Goal: Understand process/instructions: Learn how to perform a task or action

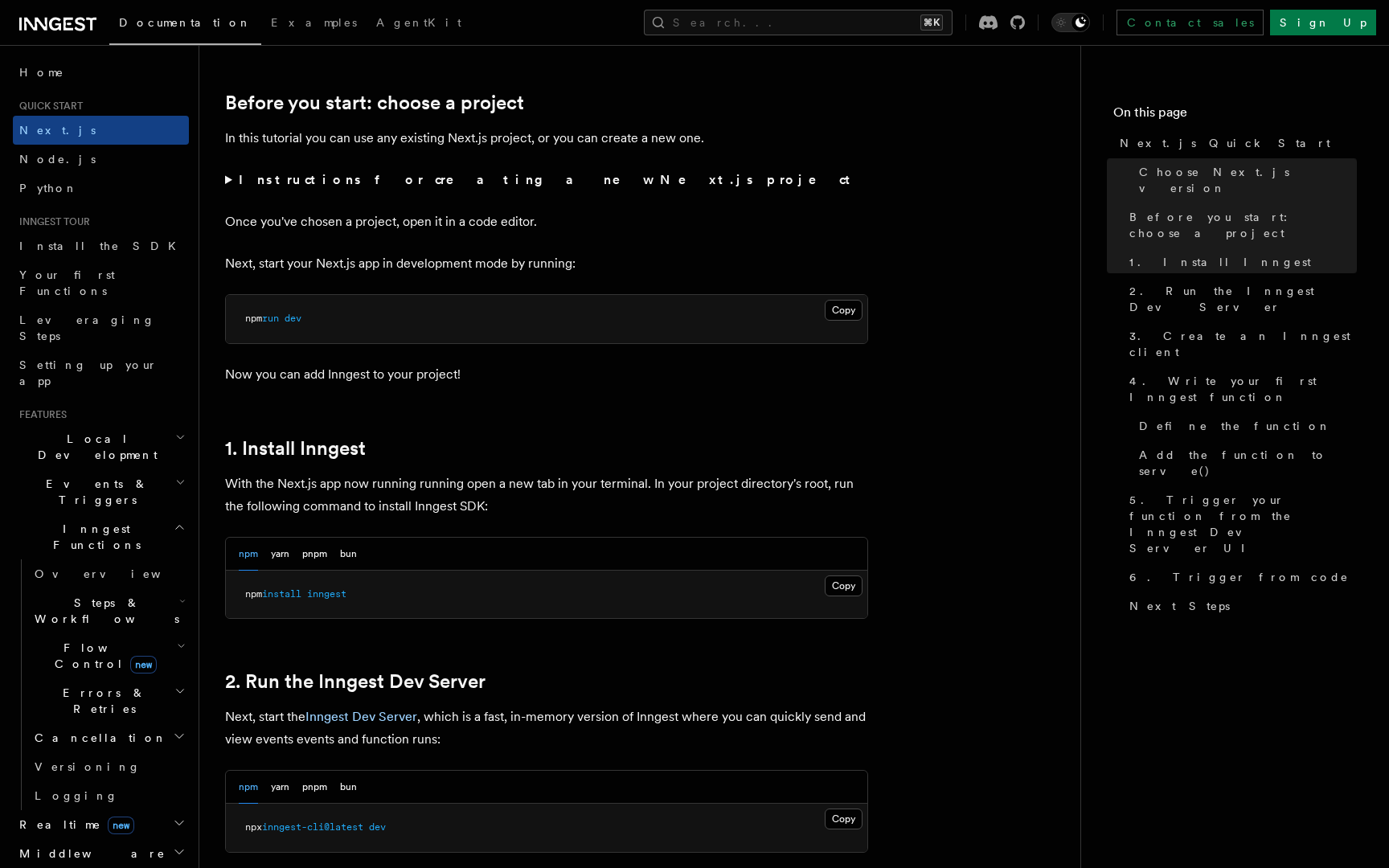
scroll to position [644, 0]
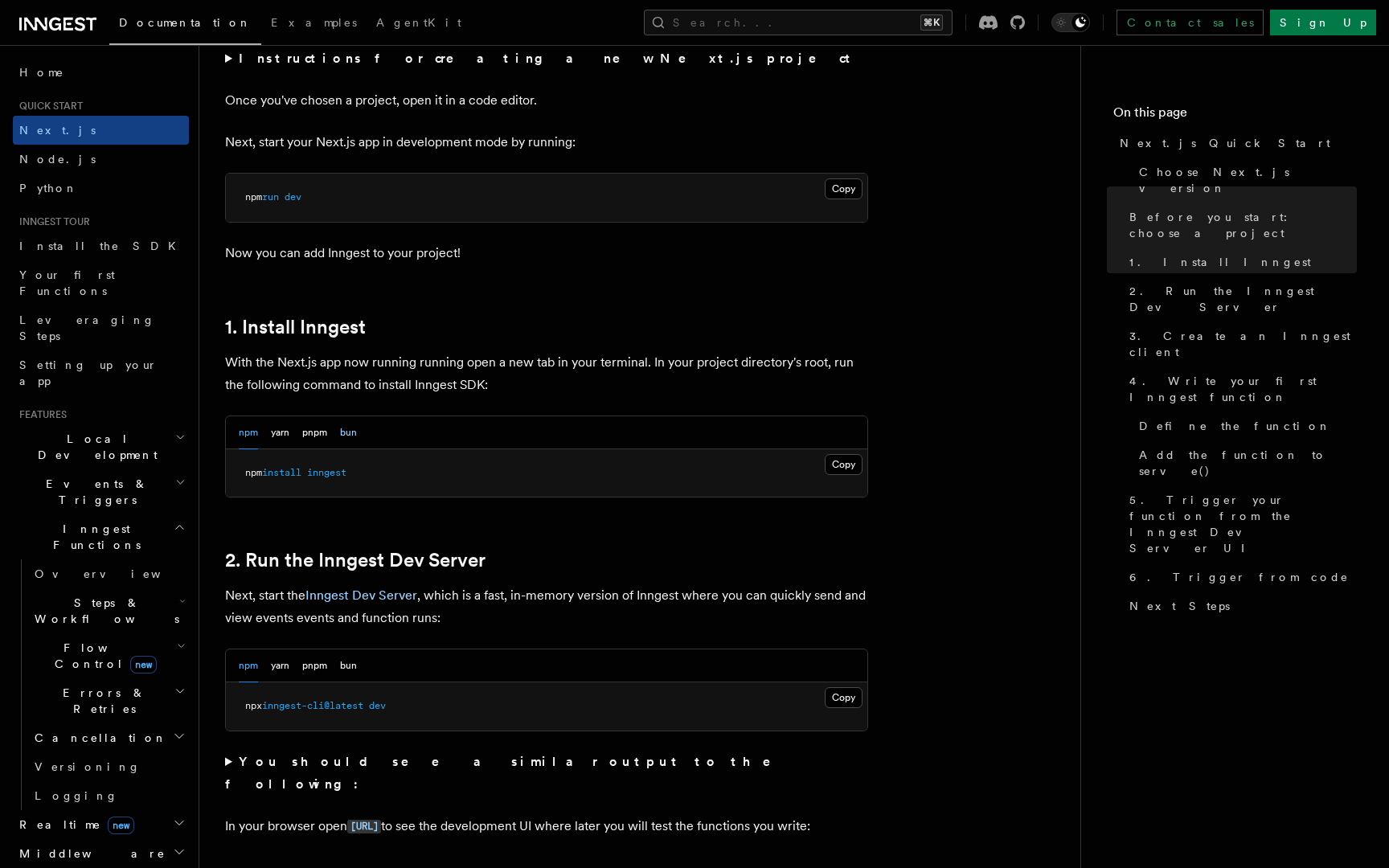
click at [354, 418] on button "bun" at bounding box center [348, 432] width 17 height 33
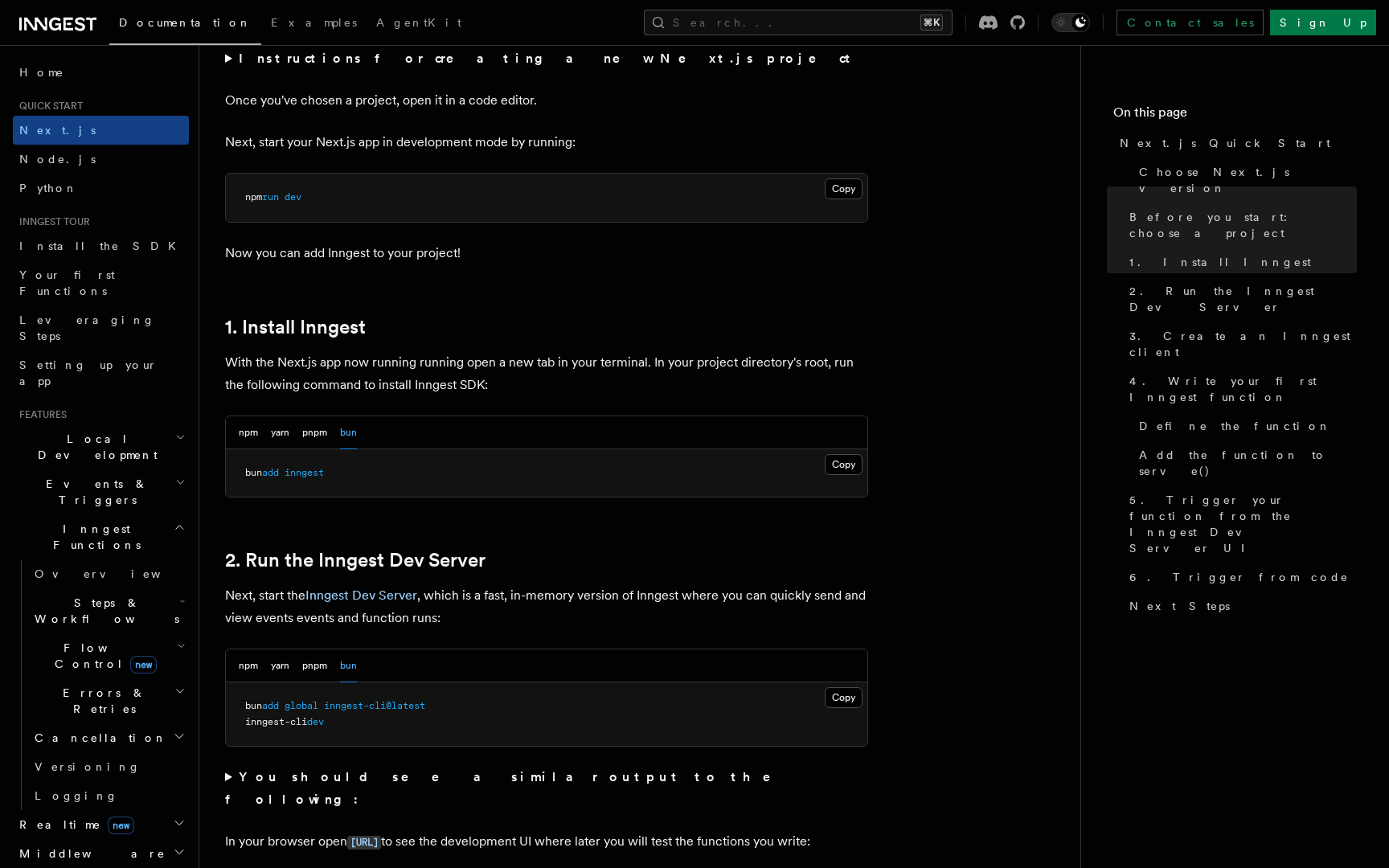
click at [322, 469] on span "inngest" at bounding box center [304, 472] width 39 height 11
copy article "bun add inngest"
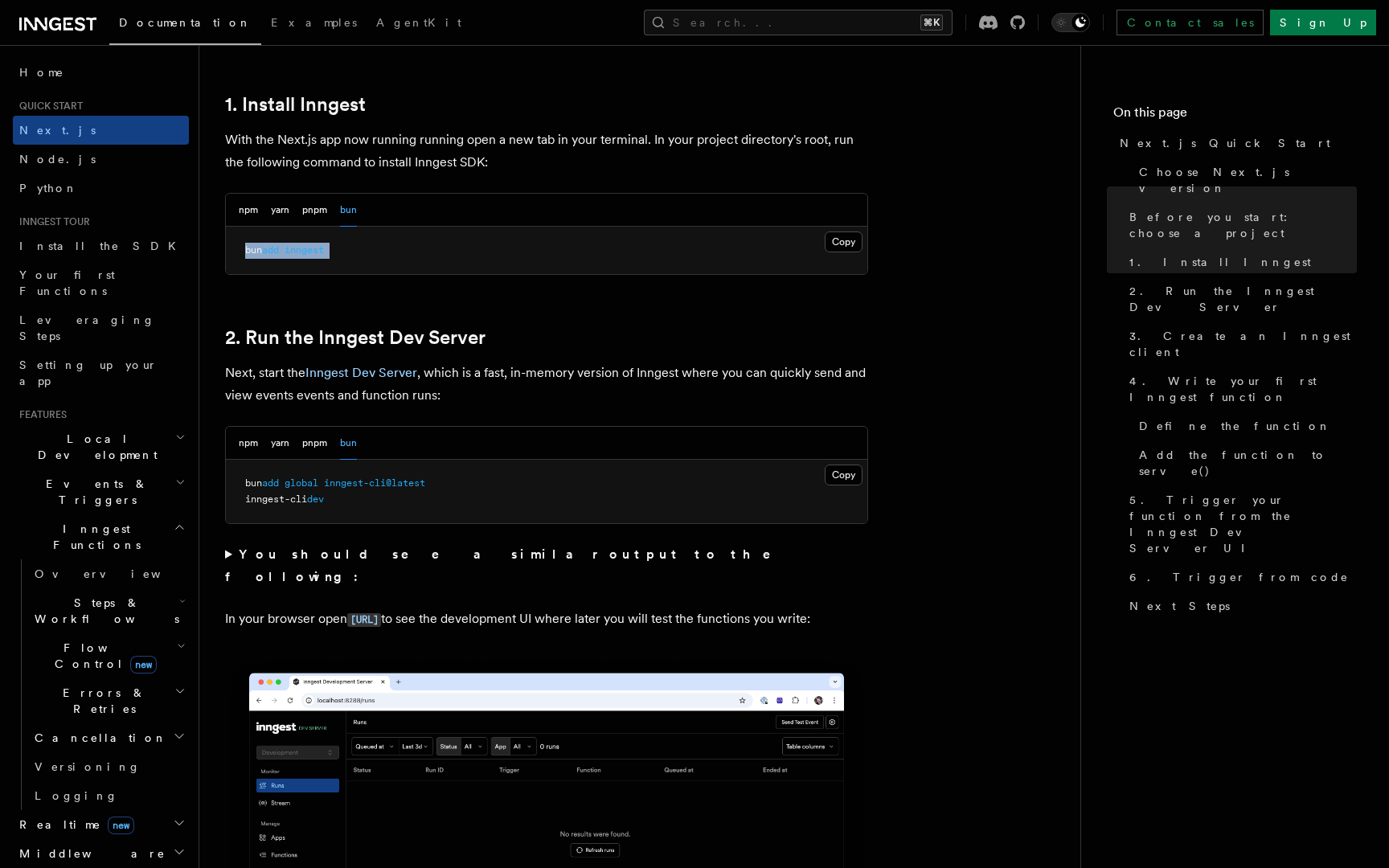
scroll to position [866, 0]
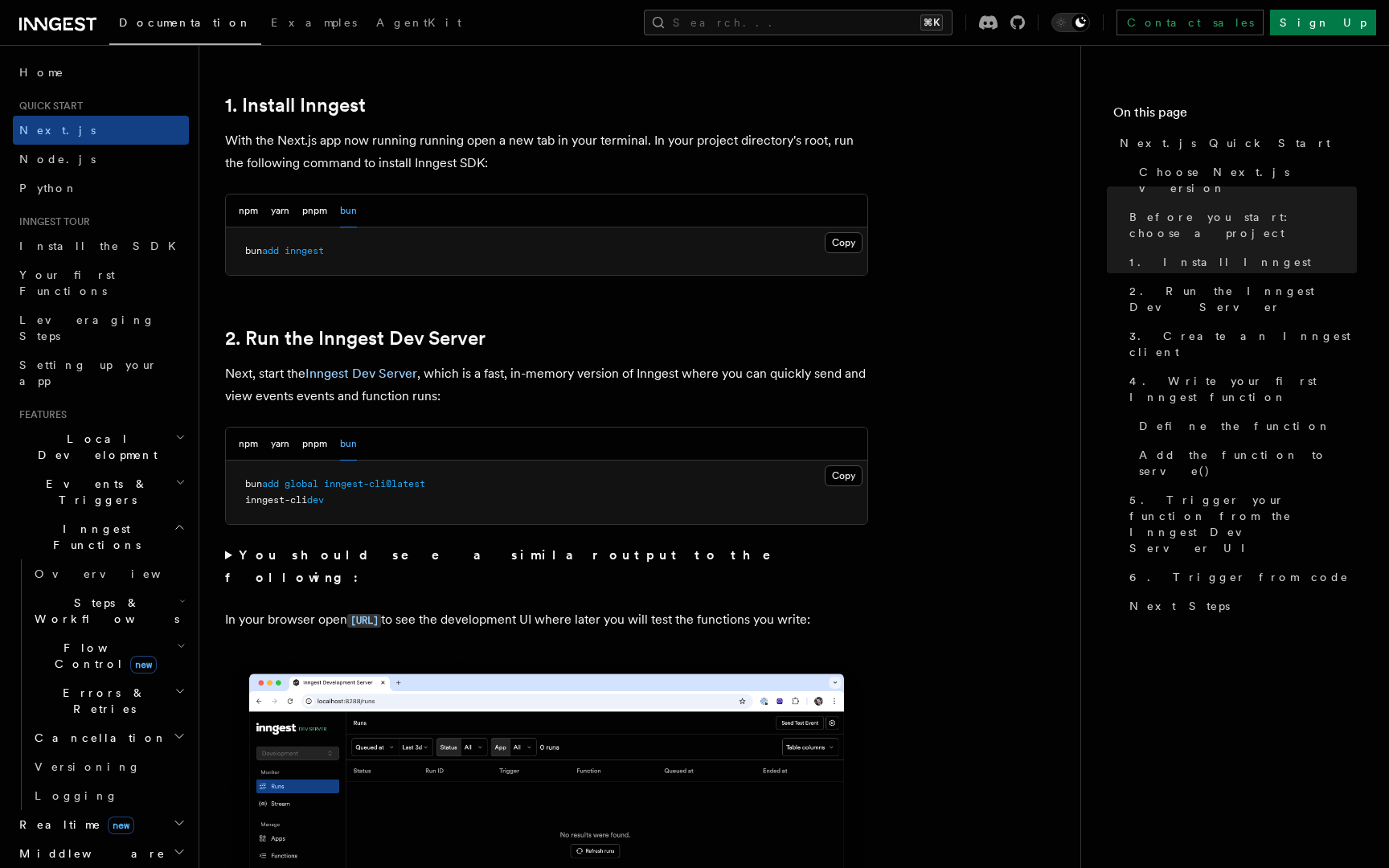
click at [372, 482] on span "inngest-cli@latest" at bounding box center [374, 483] width 101 height 11
copy code "bun add global inngest-cli@latest"
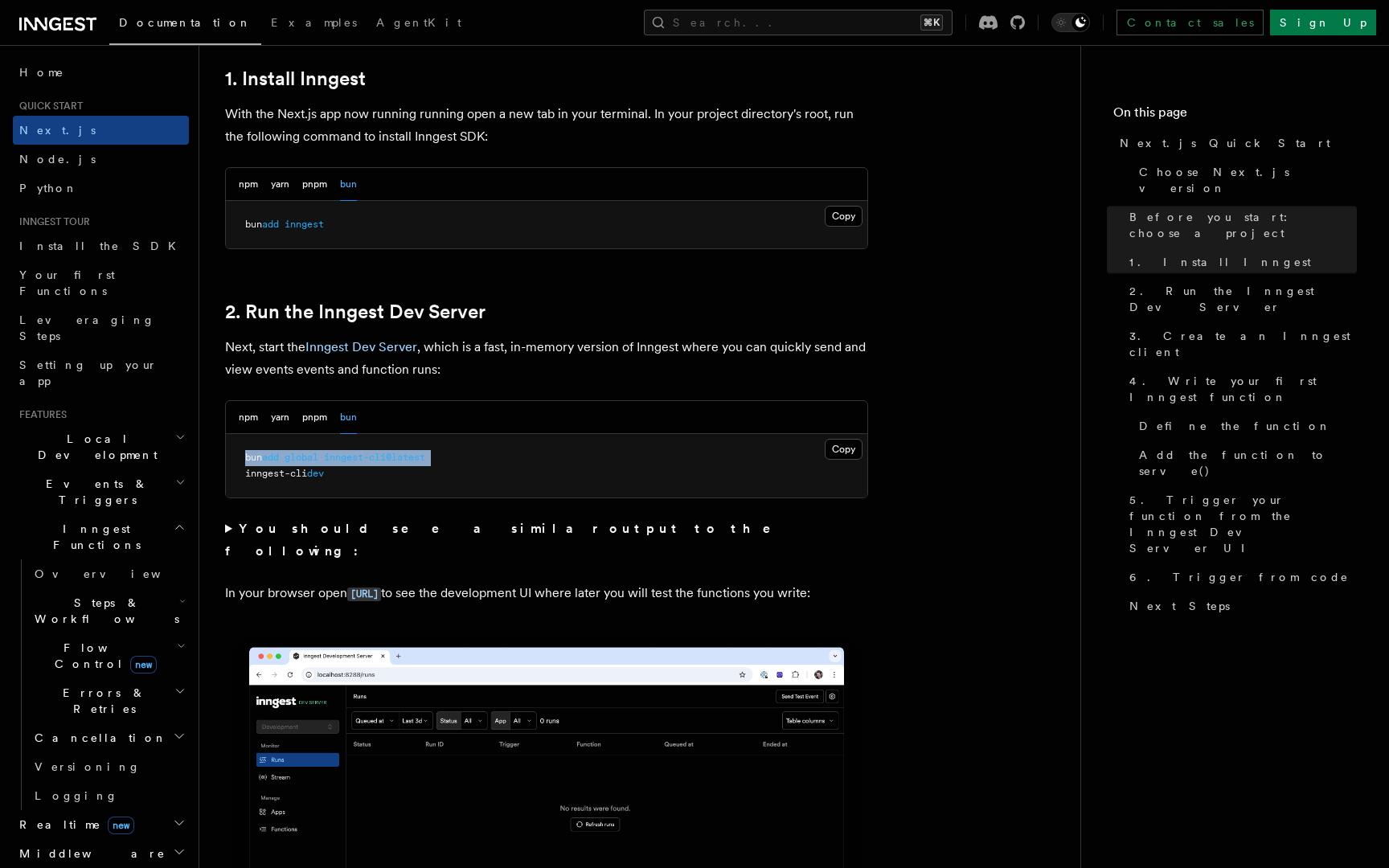
scroll to position [920, 0]
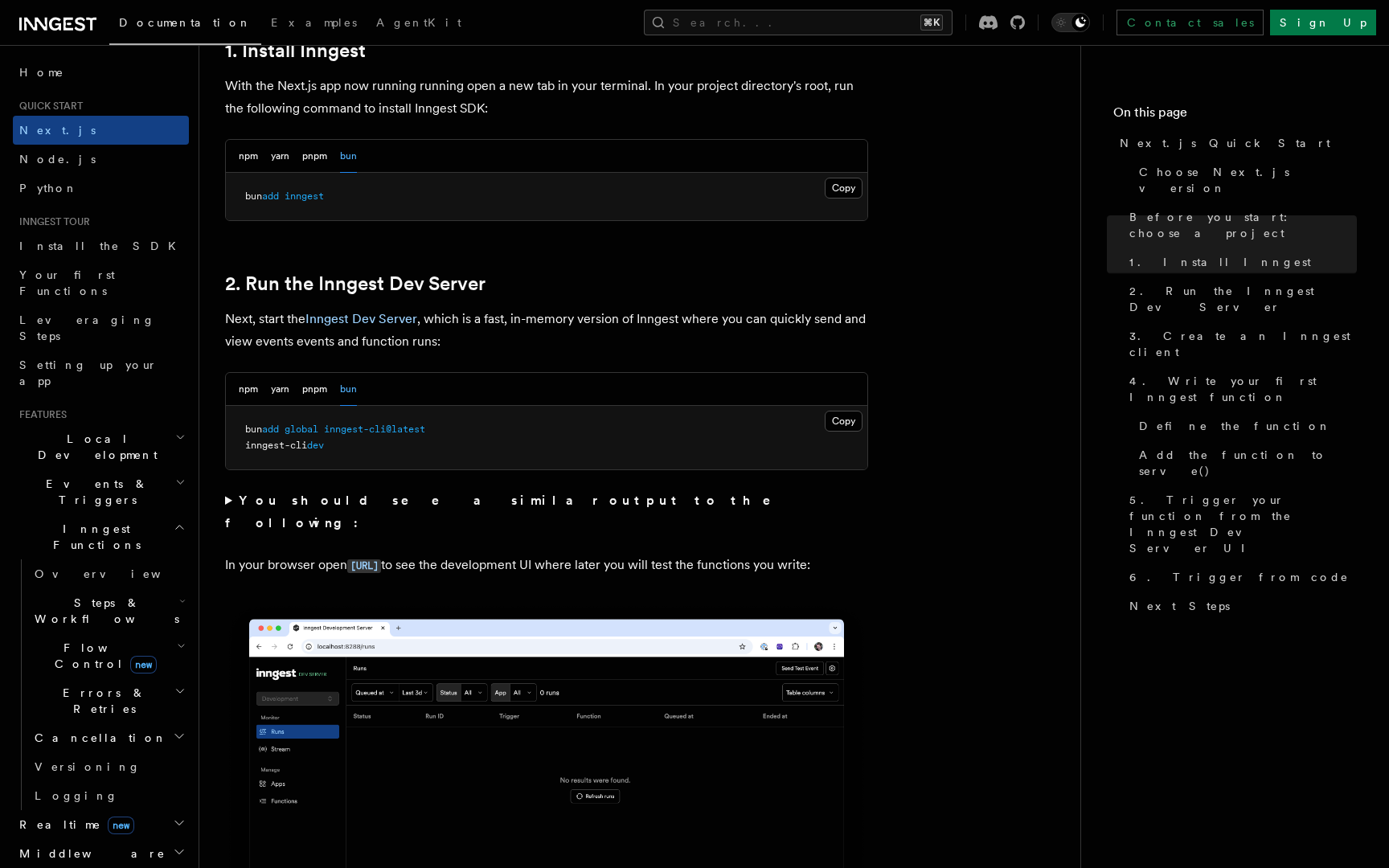
click at [650, 433] on pre "bun add global inngest-cli@latest inngest-cli dev" at bounding box center [546, 438] width 641 height 64
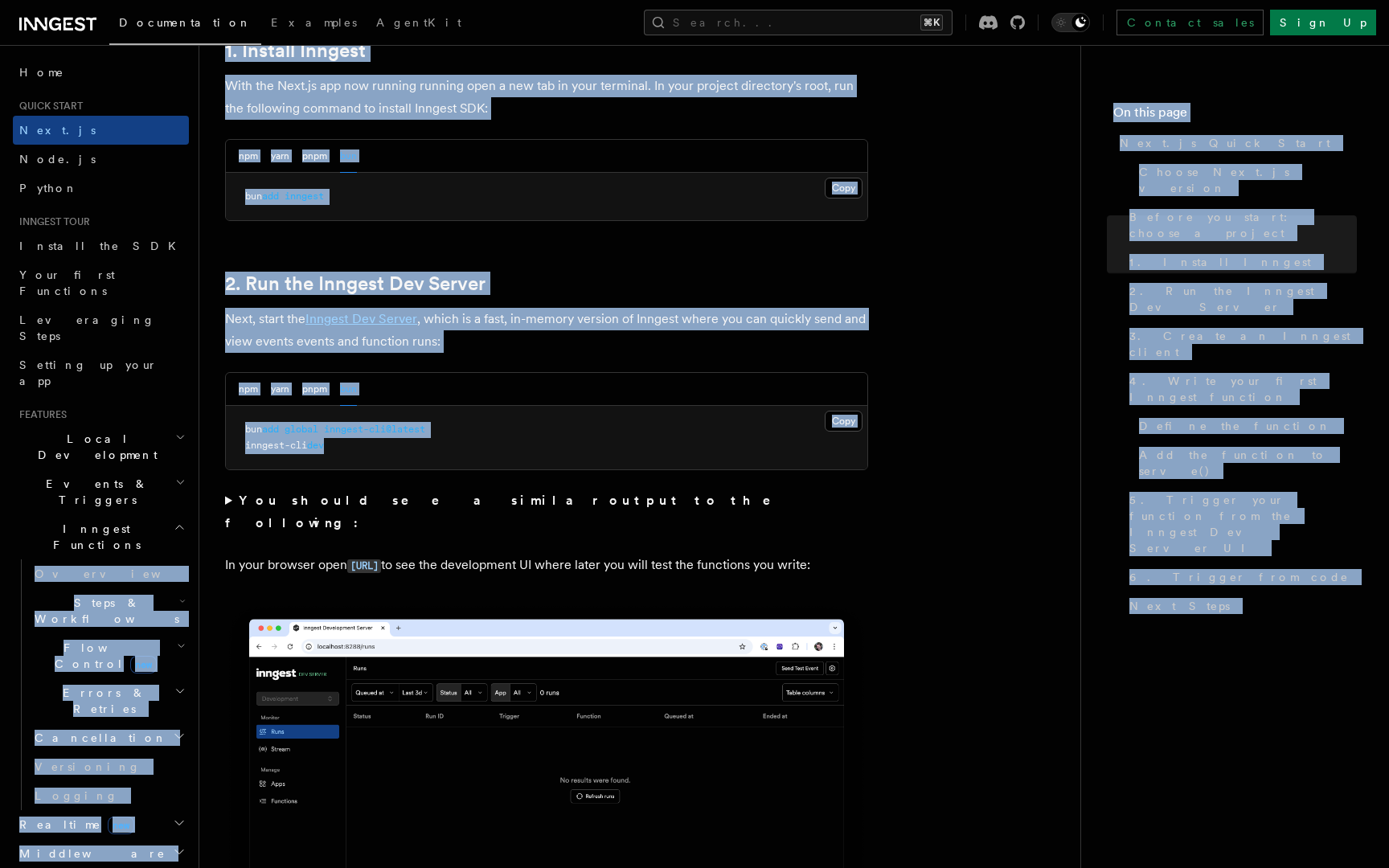
drag, startPoint x: 266, startPoint y: 453, endPoint x: 188, endPoint y: 448, distance: 78.1
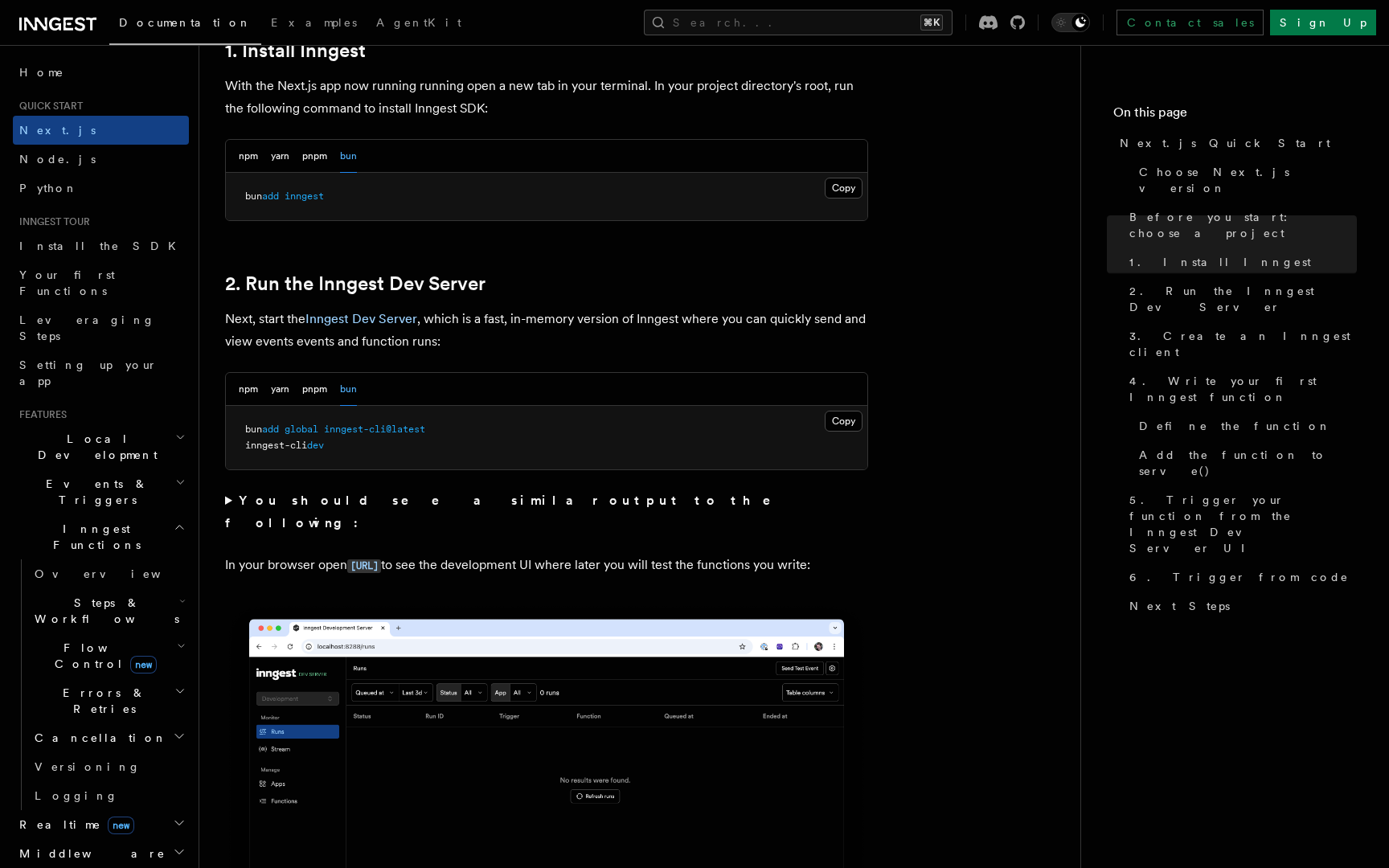
click at [265, 446] on span "inngest-cli" at bounding box center [276, 445] width 62 height 11
copy code "inngest-cli dev"
click at [324, 424] on span at bounding box center [321, 429] width 6 height 11
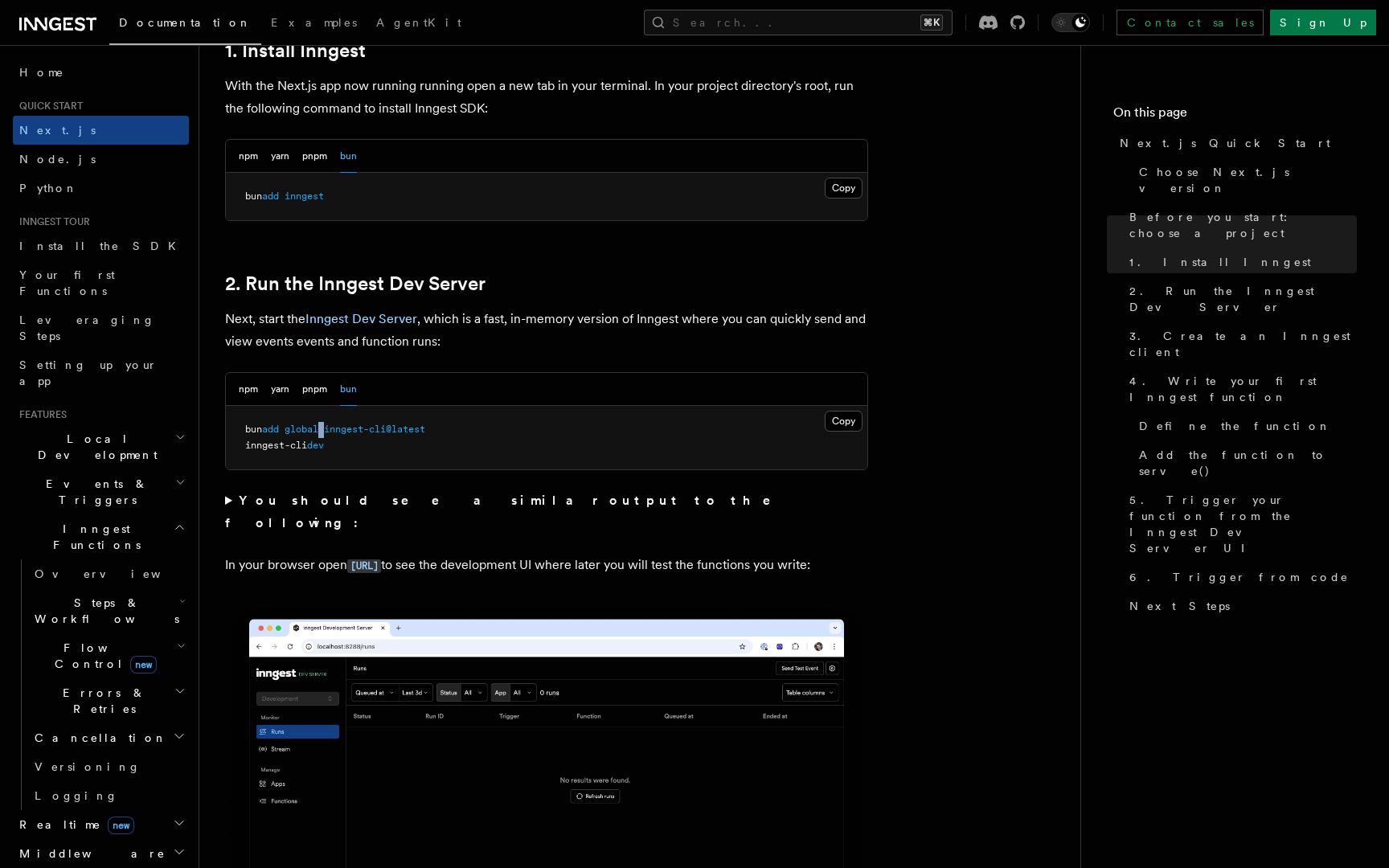
click at [324, 424] on span at bounding box center [321, 429] width 6 height 11
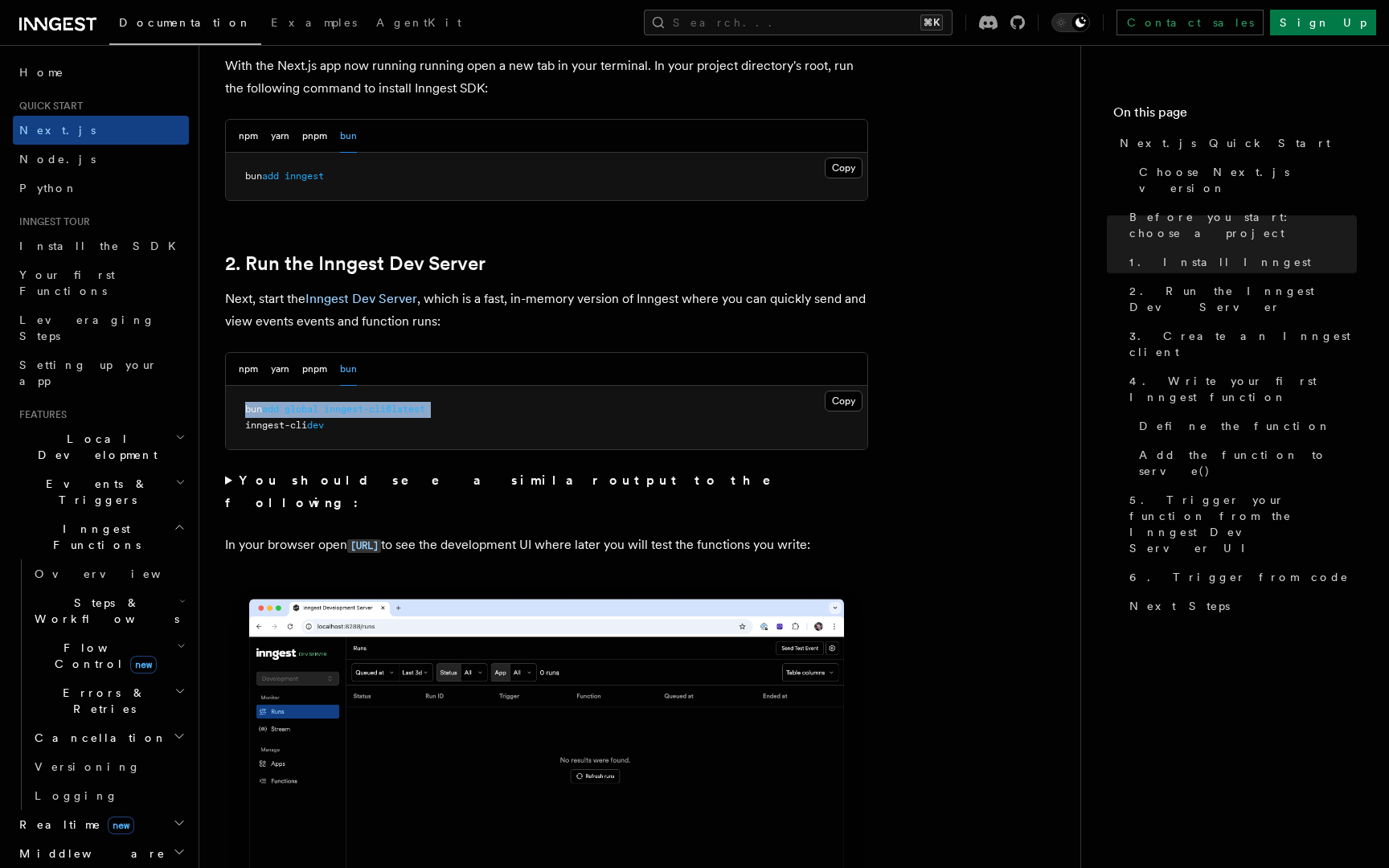
copy code "bun add global inngest-cli@latest"
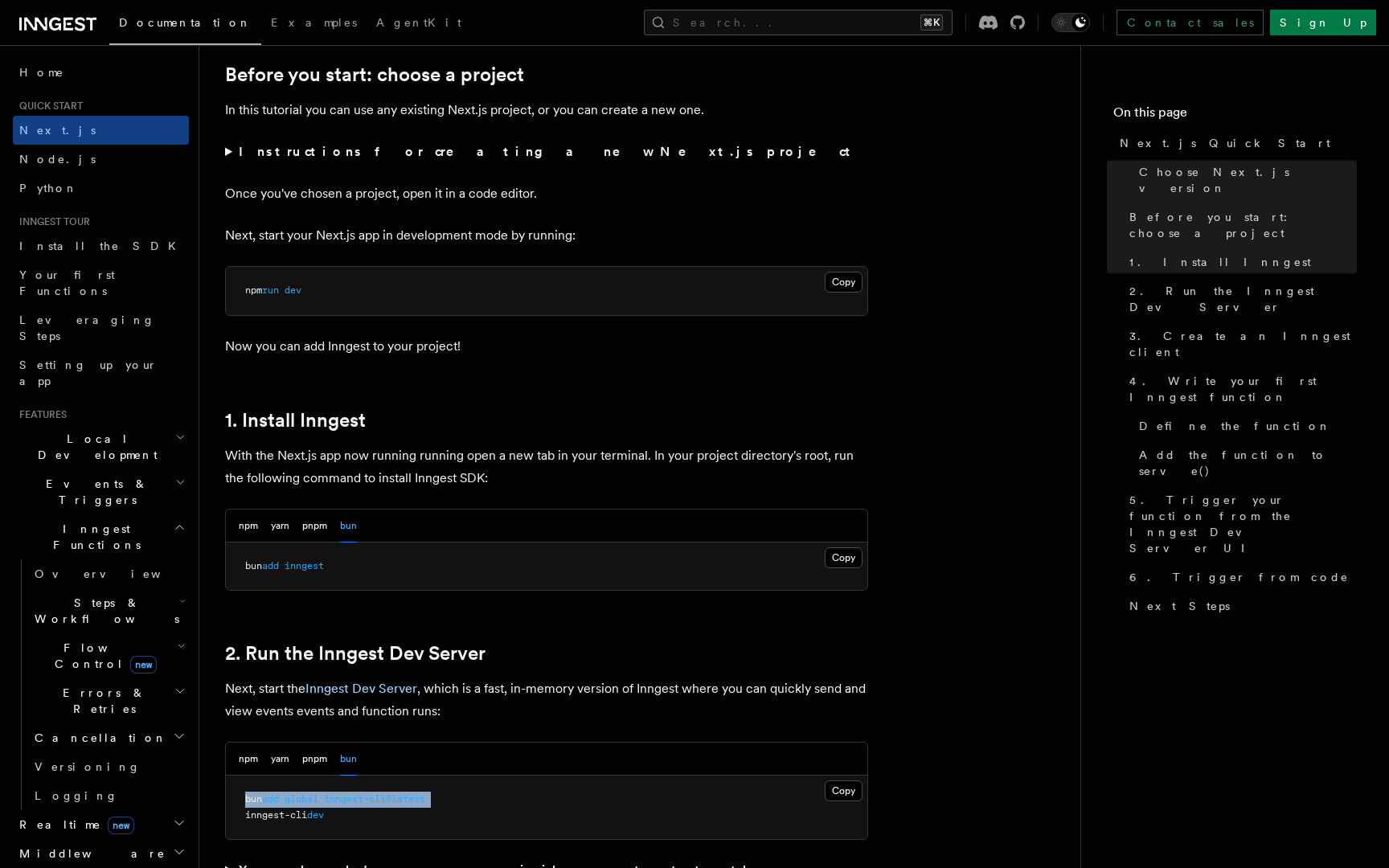
scroll to position [551, 0]
click at [279, 560] on span "add" at bounding box center [270, 565] width 17 height 11
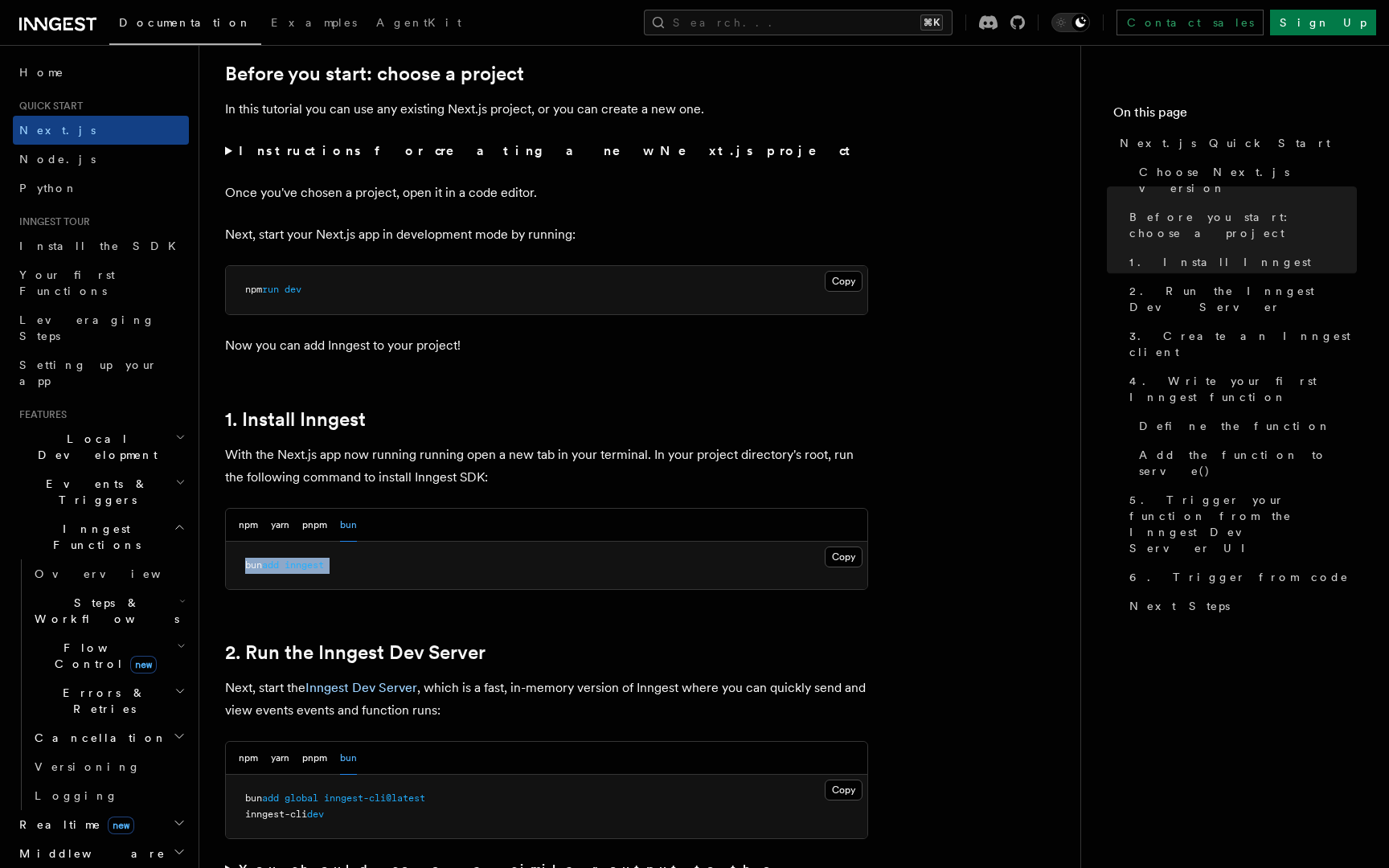
click at [279, 560] on span "add" at bounding box center [270, 565] width 17 height 11
copy article "bun add inngest"
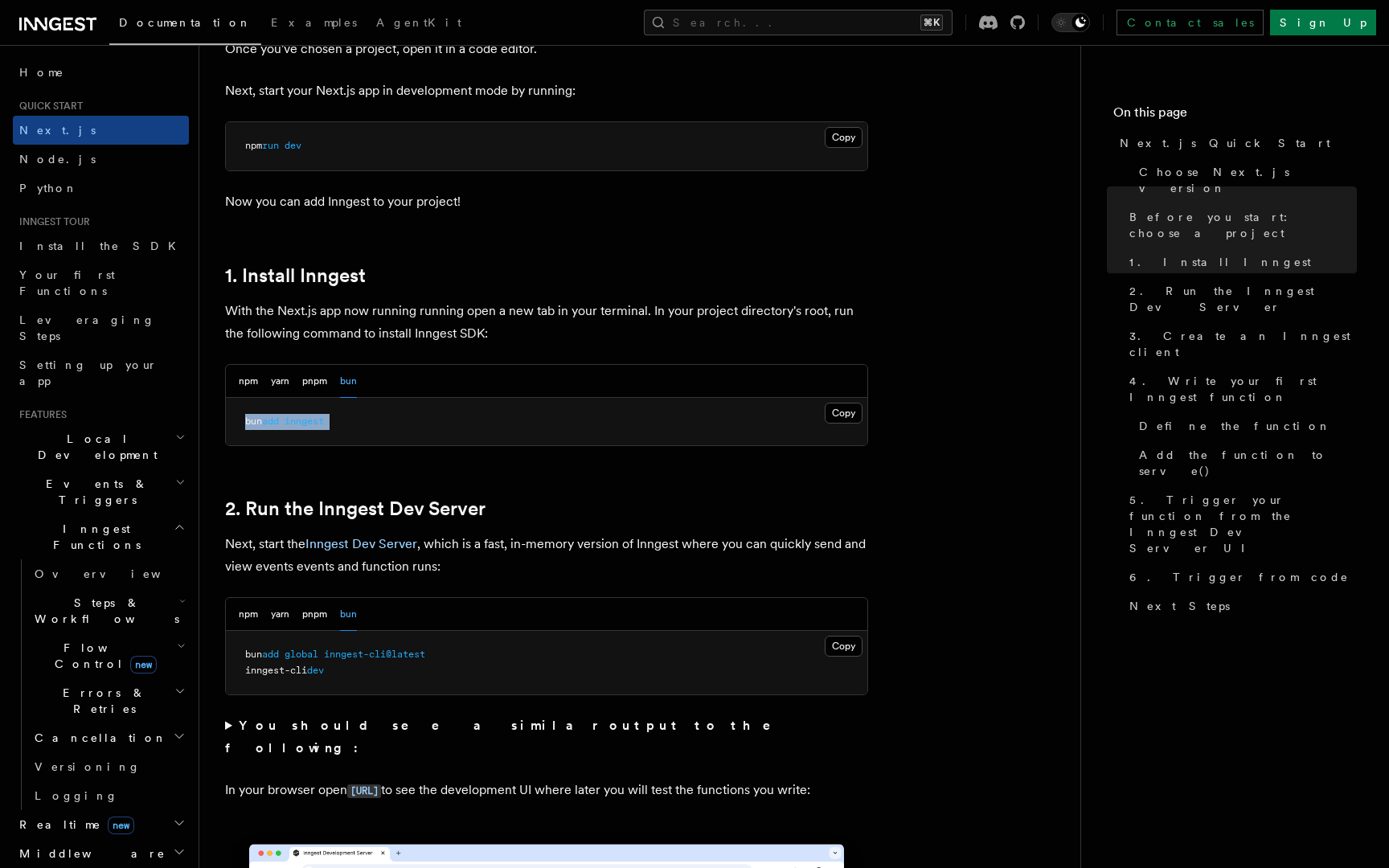
scroll to position [697, 0]
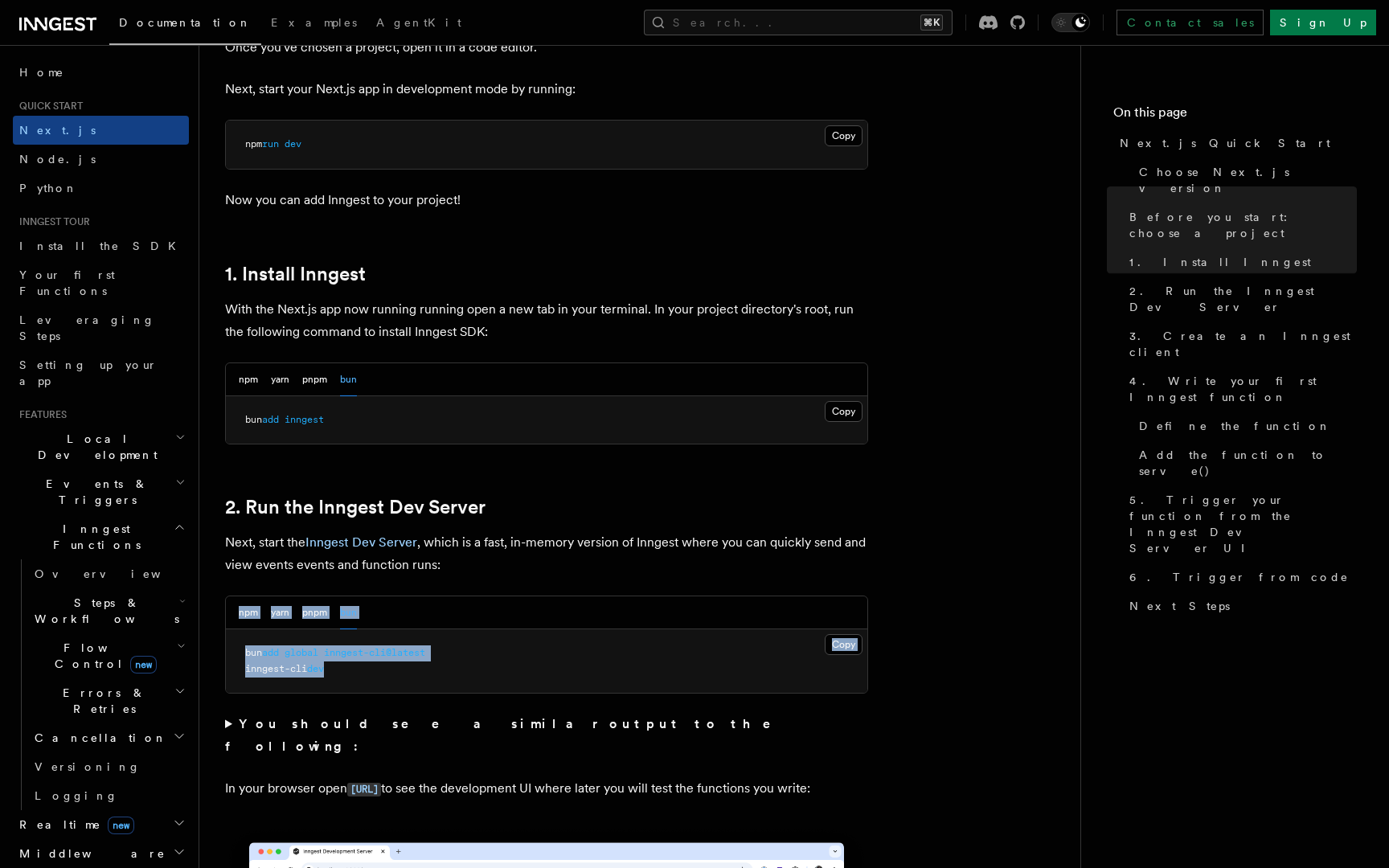
drag, startPoint x: 343, startPoint y: 670, endPoint x: 213, endPoint y: 606, distance: 144.9
click at [247, 656] on span "bun" at bounding box center [253, 652] width 17 height 11
copy code "bun add global inngest-cli@latest inngest-cli dev"
